Goal: Task Accomplishment & Management: Manage account settings

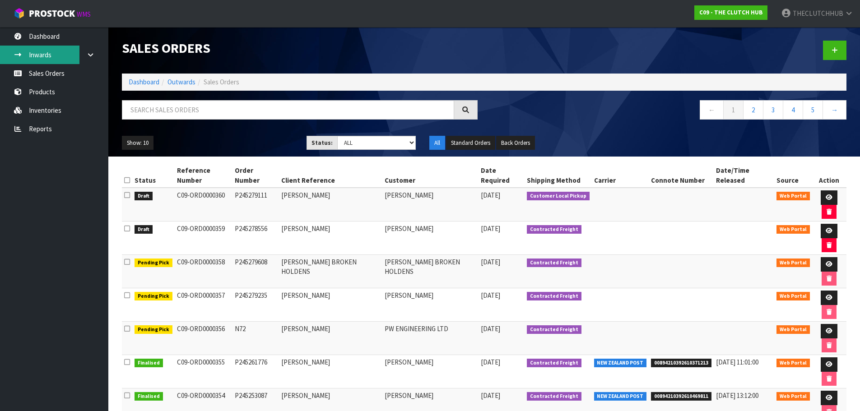
click at [40, 56] on link "Inwards" at bounding box center [54, 55] width 108 height 19
click at [42, 72] on link "Sales Orders" at bounding box center [54, 73] width 108 height 19
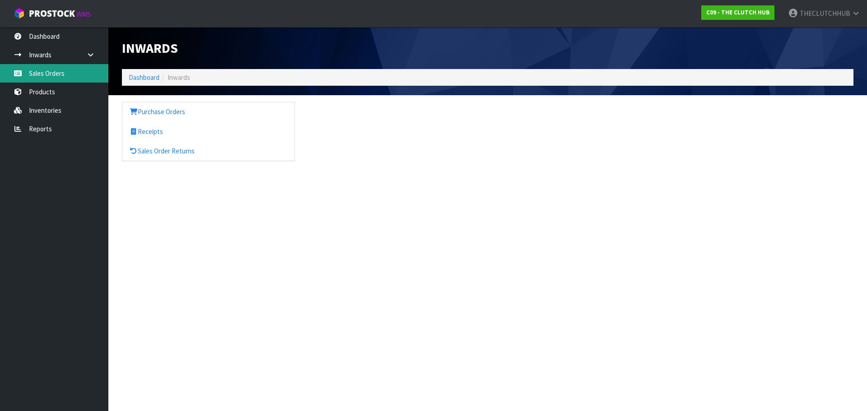
click at [42, 75] on link "Sales Orders" at bounding box center [54, 73] width 108 height 19
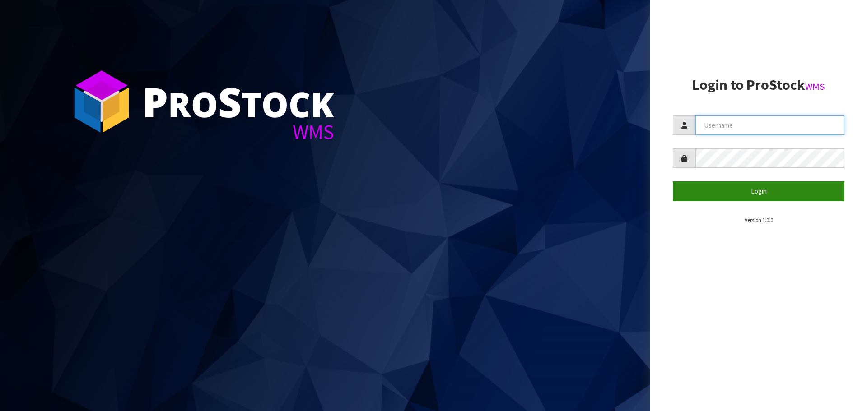
type input "THECLUTCHHUB"
click at [774, 186] on button "Login" at bounding box center [759, 191] width 172 height 19
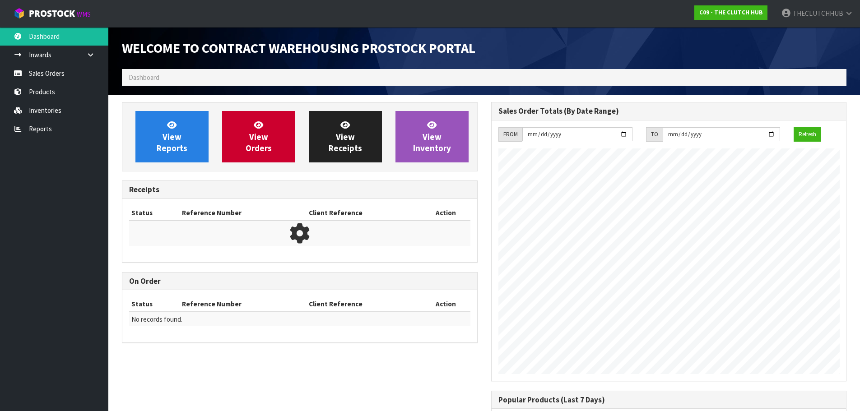
scroll to position [501, 369]
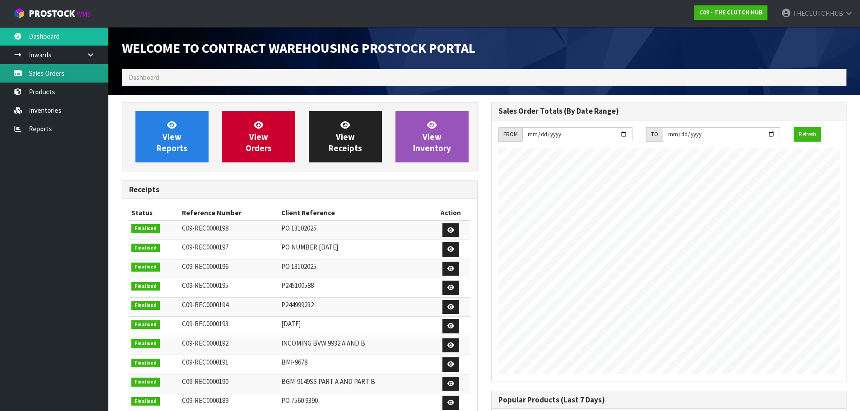
click at [56, 72] on link "Sales Orders" at bounding box center [54, 73] width 108 height 19
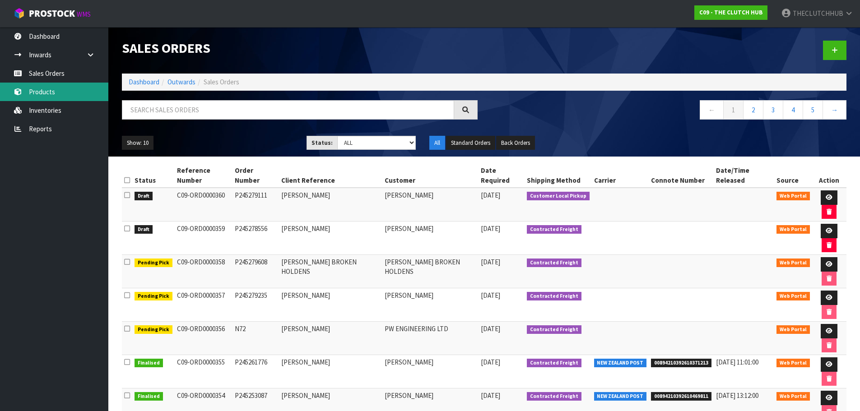
drag, startPoint x: 67, startPoint y: 88, endPoint x: 73, endPoint y: 89, distance: 5.5
click at [67, 88] on link "Products" at bounding box center [54, 92] width 108 height 19
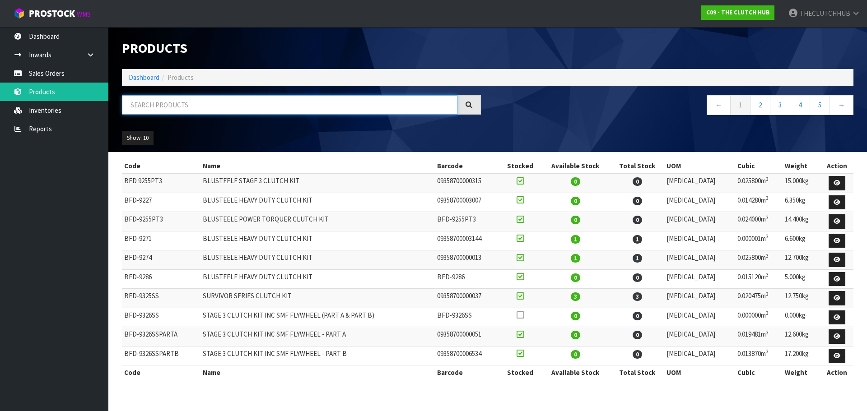
click at [149, 109] on input "text" at bounding box center [289, 104] width 335 height 19
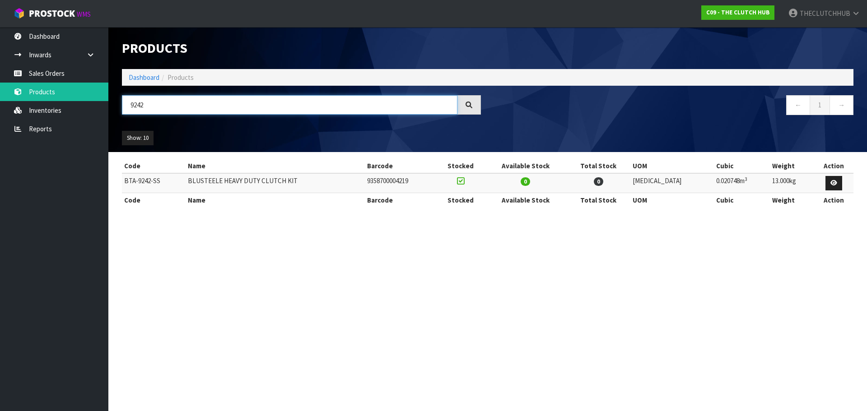
drag, startPoint x: 146, startPoint y: 101, endPoint x: 120, endPoint y: 103, distance: 26.3
click at [120, 103] on div "9242" at bounding box center [301, 108] width 372 height 26
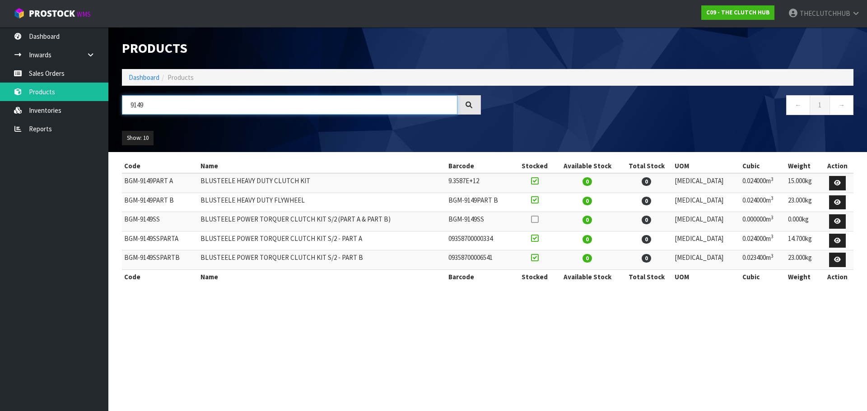
type input "9149"
click at [67, 70] on link "Sales Orders" at bounding box center [54, 73] width 108 height 19
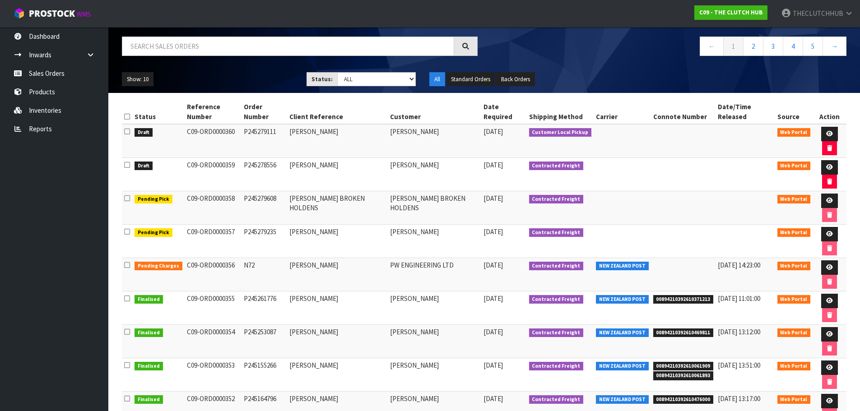
scroll to position [90, 0]
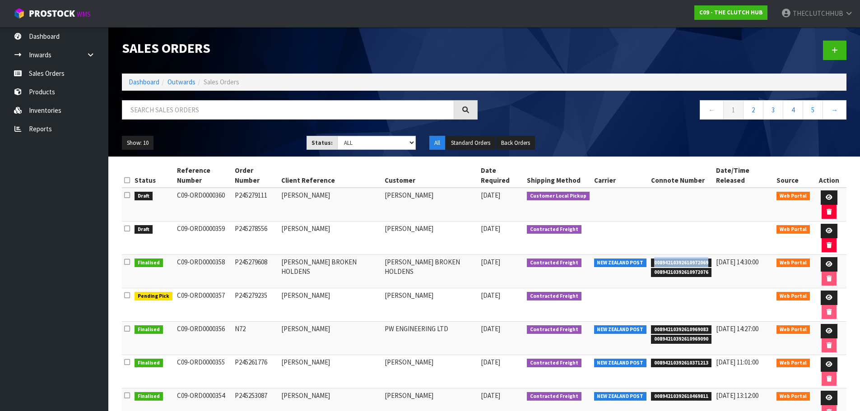
drag, startPoint x: 705, startPoint y: 223, endPoint x: 651, endPoint y: 225, distance: 54.2
click at [651, 259] on span "00894210392610972069" at bounding box center [681, 263] width 61 height 9
copy span "00894210392610972069"
drag, startPoint x: 703, startPoint y: 233, endPoint x: 650, endPoint y: 235, distance: 53.3
click at [651, 268] on span "00894210392610972076" at bounding box center [681, 272] width 61 height 9
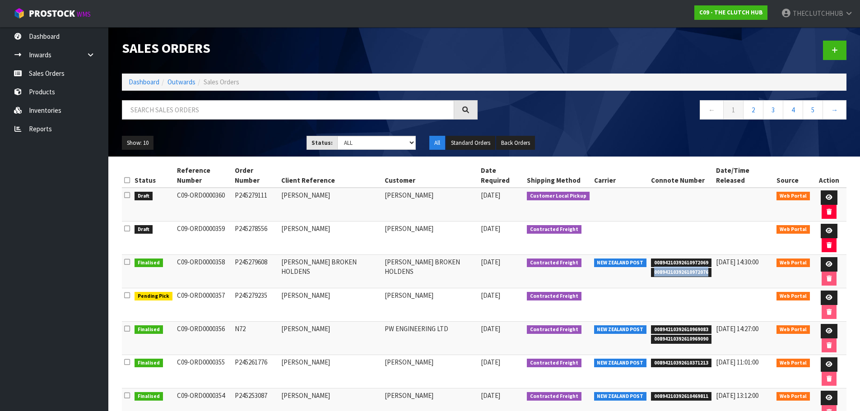
copy span "00894210392610972076"
click at [50, 72] on link "Sales Orders" at bounding box center [54, 73] width 108 height 19
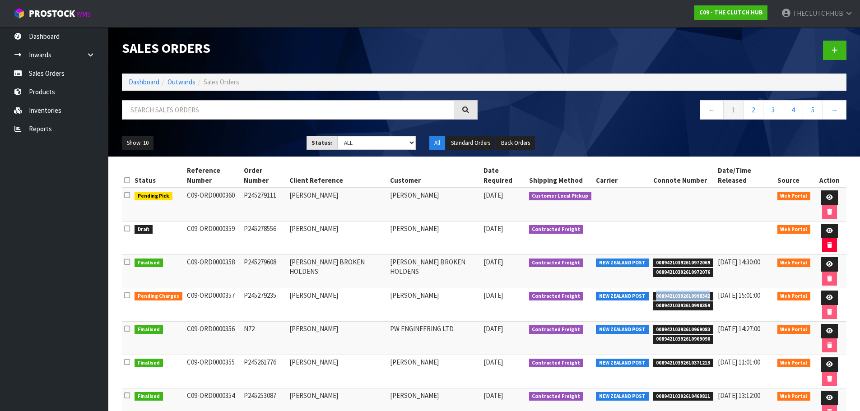
drag, startPoint x: 709, startPoint y: 296, endPoint x: 662, endPoint y: 296, distance: 46.5
click at [654, 296] on td "00894210392610998342 00894210392610998359" at bounding box center [683, 305] width 65 height 33
drag, startPoint x: 663, startPoint y: 296, endPoint x: 661, endPoint y: 290, distance: 6.3
click at [661, 290] on td "00894210392610998342 00894210392610998359" at bounding box center [683, 305] width 65 height 33
drag, startPoint x: 705, startPoint y: 295, endPoint x: 659, endPoint y: 295, distance: 46.1
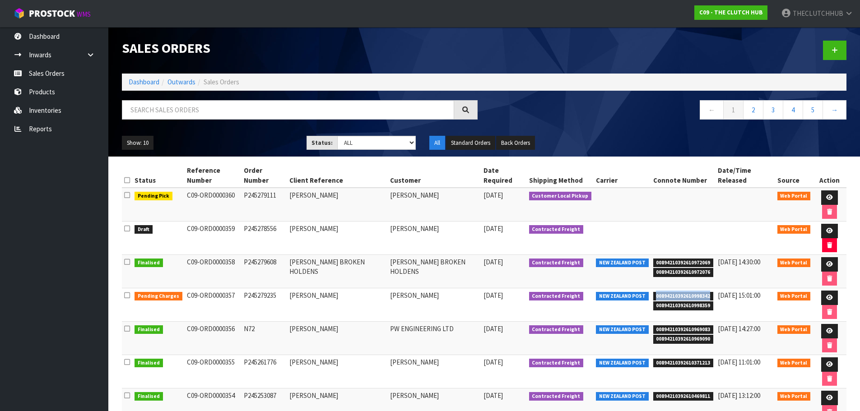
click at [653, 295] on span "00894210392610998342" at bounding box center [683, 296] width 61 height 9
copy span "00894210392610998342"
drag, startPoint x: 706, startPoint y: 306, endPoint x: 653, endPoint y: 308, distance: 52.9
click at [653, 308] on span "00894210392610998359" at bounding box center [683, 306] width 61 height 9
copy span "00894210392610998359"
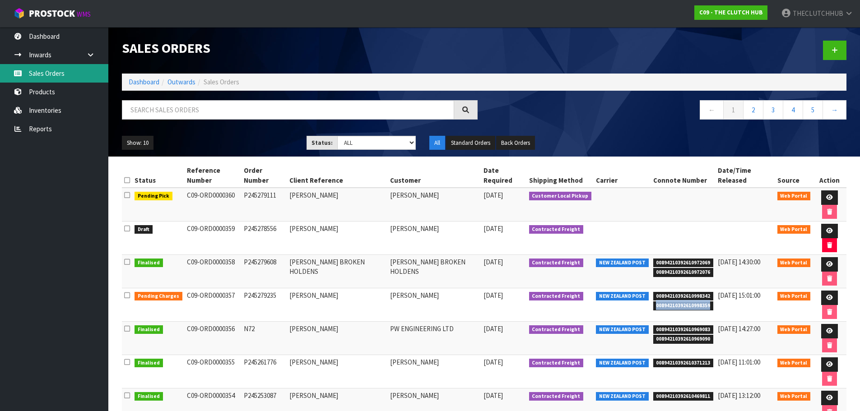
click at [33, 69] on link "Sales Orders" at bounding box center [54, 73] width 108 height 19
